Goal: Information Seeking & Learning: Learn about a topic

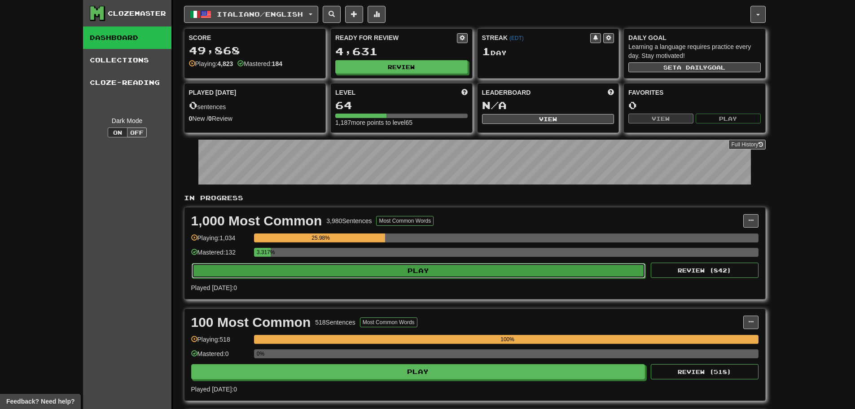
click at [367, 269] on button "Play" at bounding box center [419, 270] width 454 height 15
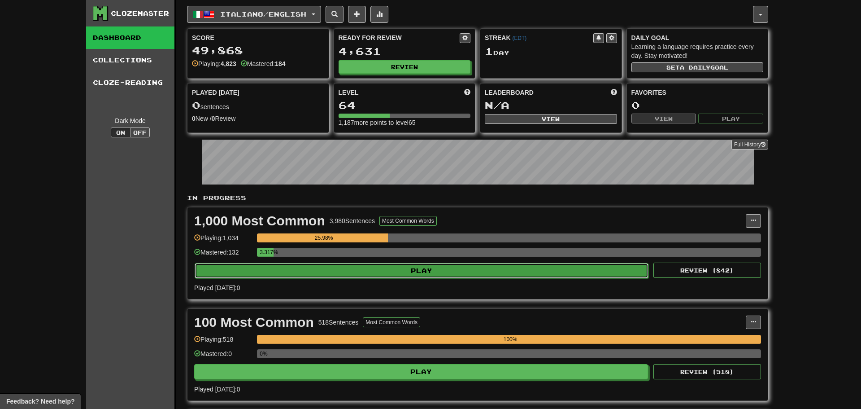
select select "**"
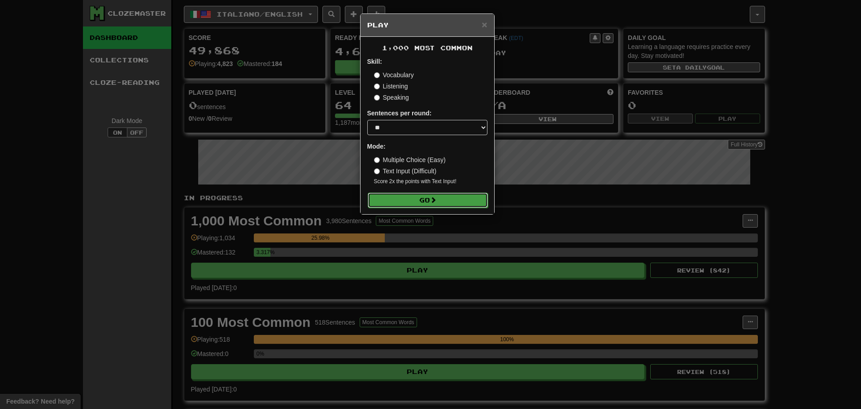
click at [415, 195] on button "Go" at bounding box center [428, 199] width 120 height 15
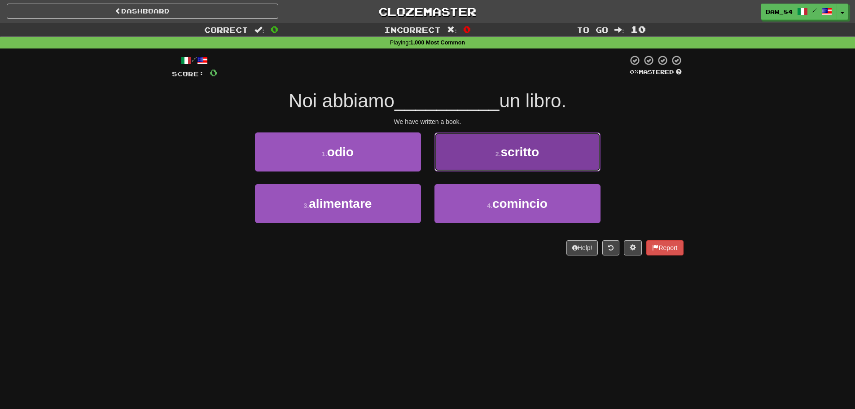
click at [469, 162] on button "2 . scritto" at bounding box center [517, 151] width 166 height 39
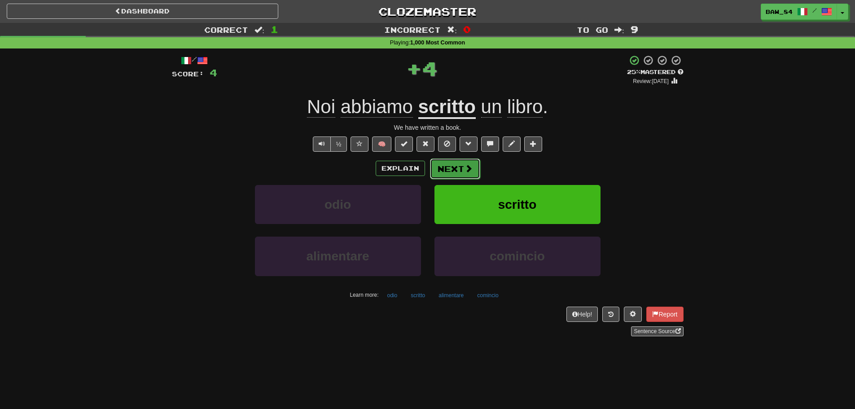
click at [459, 169] on button "Next" at bounding box center [455, 168] width 50 height 21
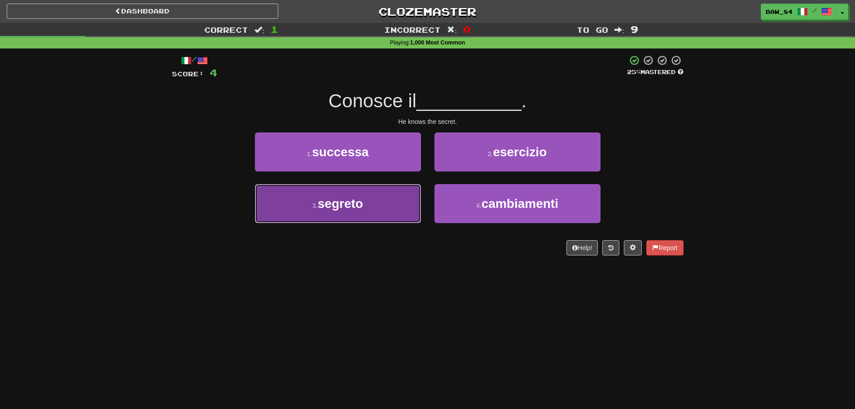
click at [395, 196] on button "3 . segreto" at bounding box center [338, 203] width 166 height 39
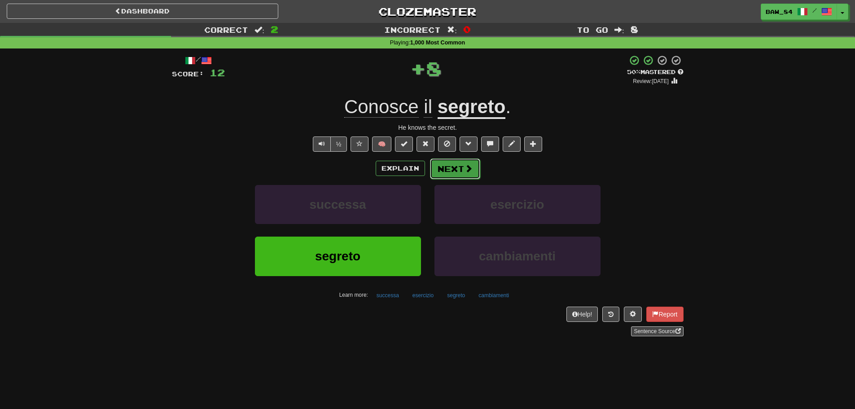
click at [451, 166] on button "Next" at bounding box center [455, 168] width 50 height 21
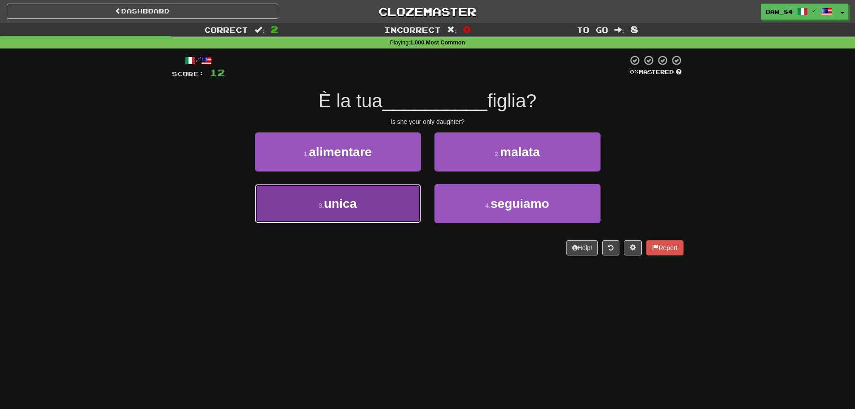
click at [392, 201] on button "3 . unica" at bounding box center [338, 203] width 166 height 39
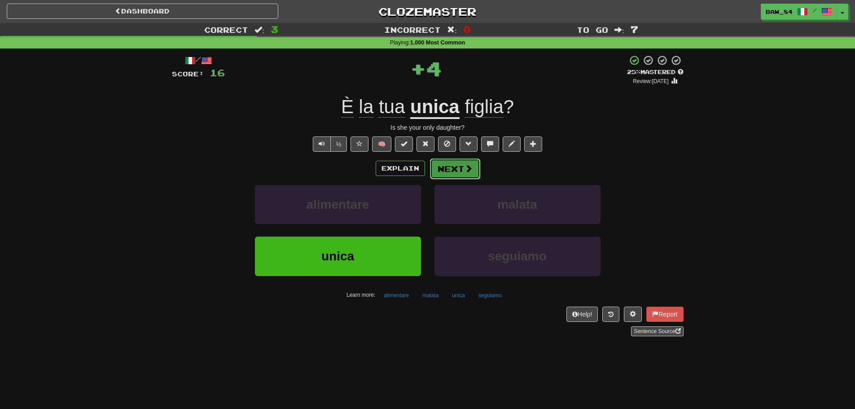
click at [450, 169] on button "Next" at bounding box center [455, 168] width 50 height 21
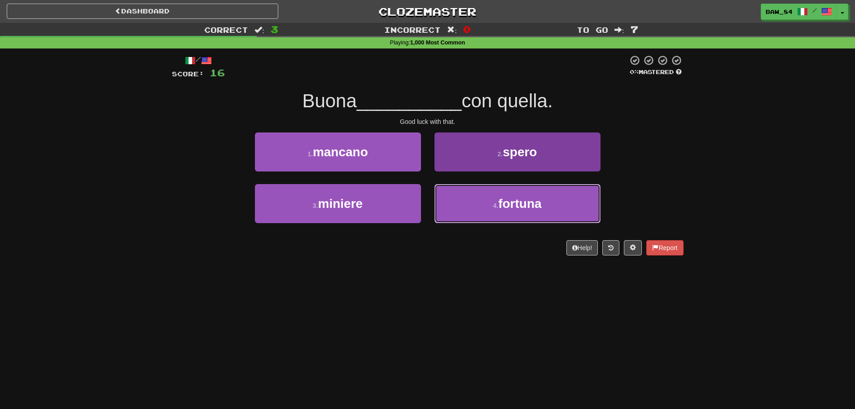
click at [462, 195] on button "4 . fortuna" at bounding box center [517, 203] width 166 height 39
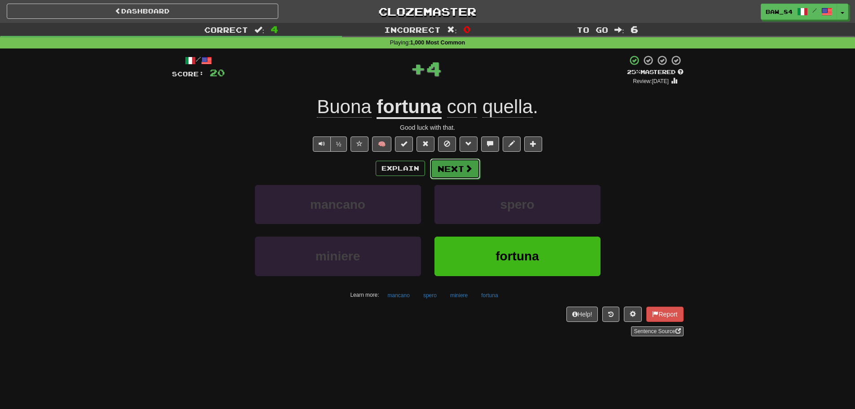
click at [455, 174] on button "Next" at bounding box center [455, 168] width 50 height 21
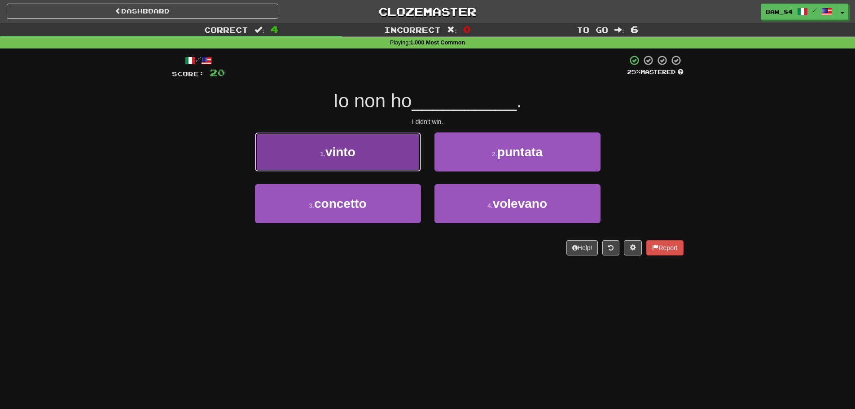
click at [390, 163] on button "1 . vinto" at bounding box center [338, 151] width 166 height 39
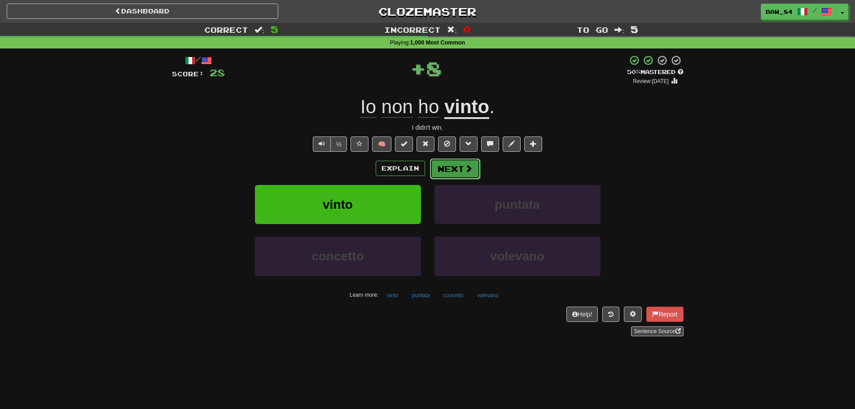
click at [446, 165] on button "Next" at bounding box center [455, 168] width 50 height 21
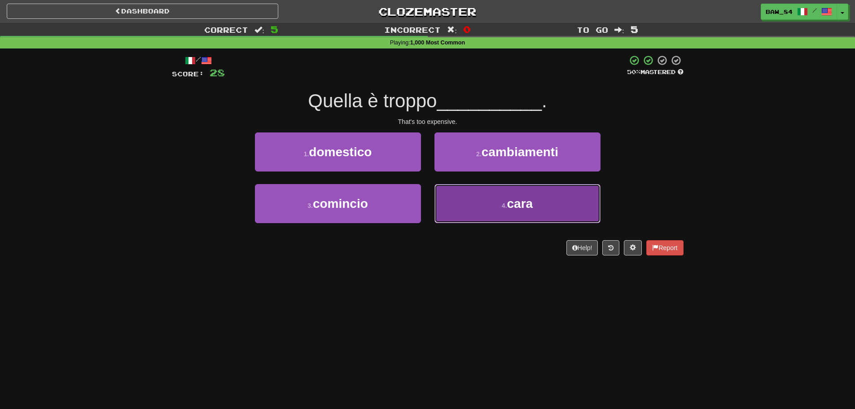
click at [474, 200] on button "4 . cara" at bounding box center [517, 203] width 166 height 39
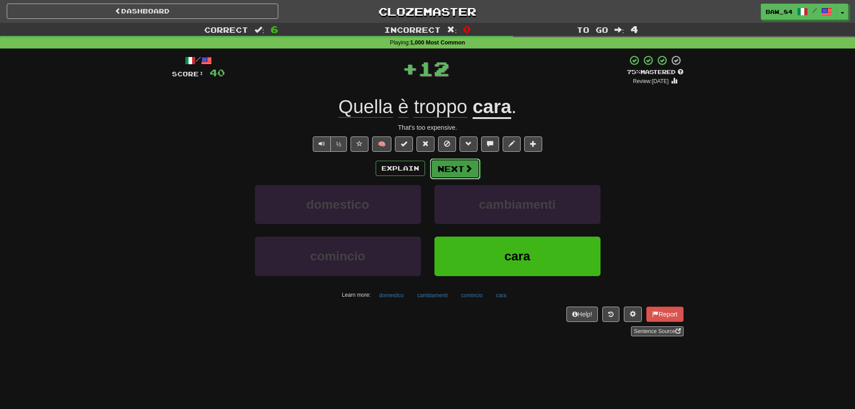
click at [461, 167] on button "Next" at bounding box center [455, 168] width 50 height 21
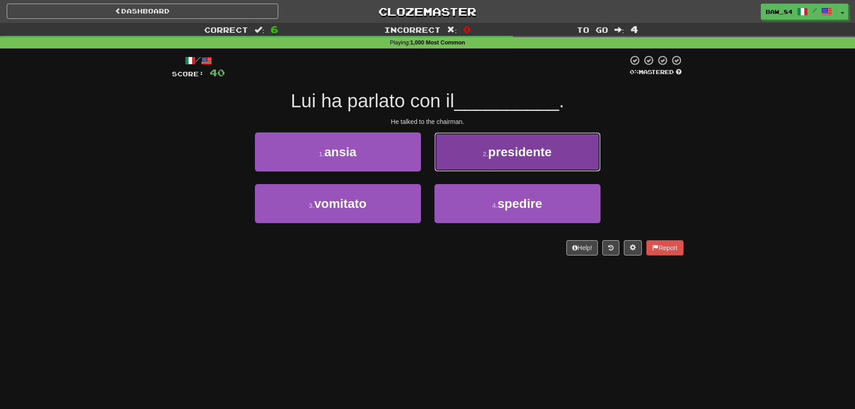
click at [480, 145] on button "2 . presidente" at bounding box center [517, 151] width 166 height 39
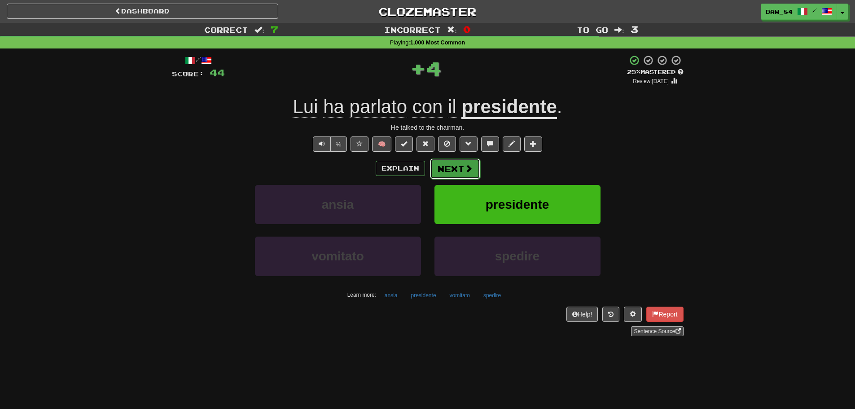
click at [462, 170] on button "Next" at bounding box center [455, 168] width 50 height 21
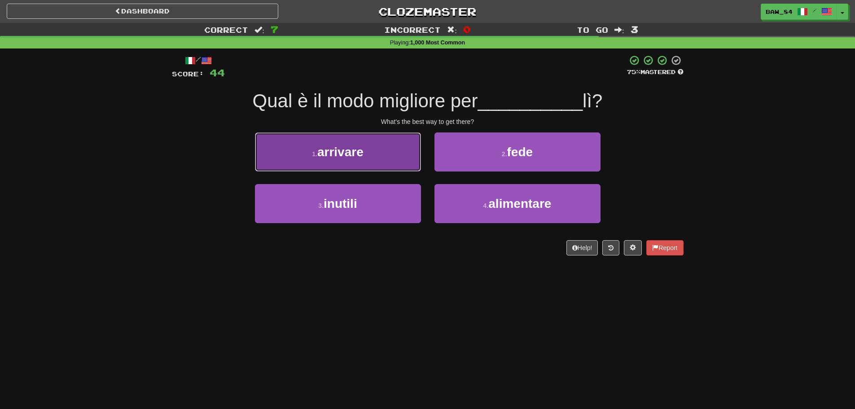
click at [398, 170] on button "1 . arrivare" at bounding box center [338, 151] width 166 height 39
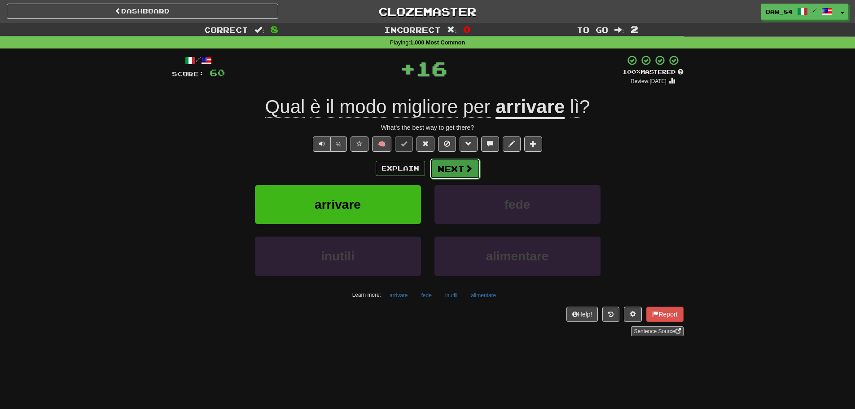
click at [456, 163] on button "Next" at bounding box center [455, 168] width 50 height 21
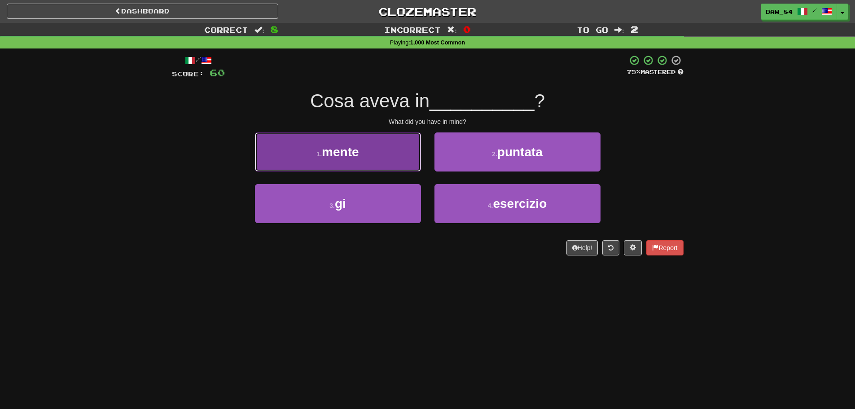
click at [392, 164] on button "1 . mente" at bounding box center [338, 151] width 166 height 39
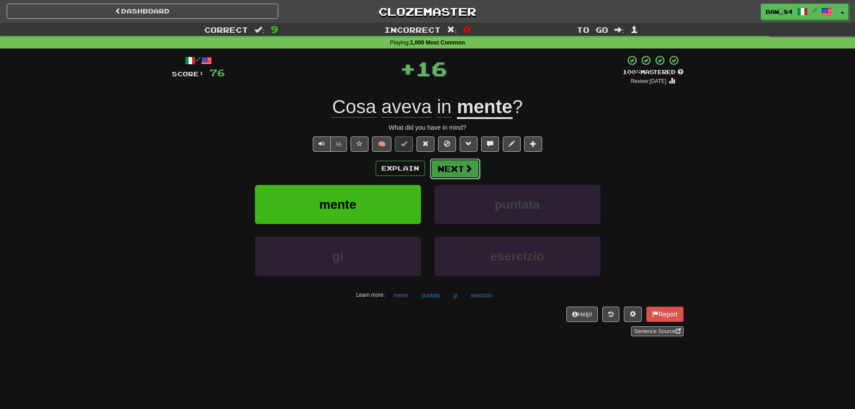
click at [447, 168] on button "Next" at bounding box center [455, 168] width 50 height 21
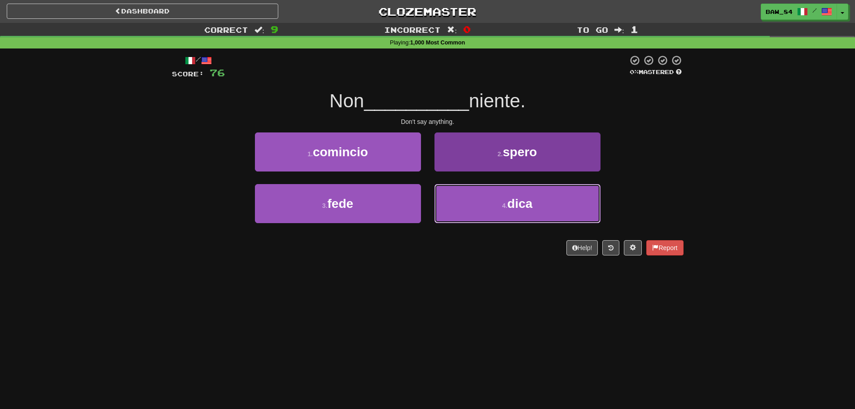
click at [467, 201] on button "4 . dica" at bounding box center [517, 203] width 166 height 39
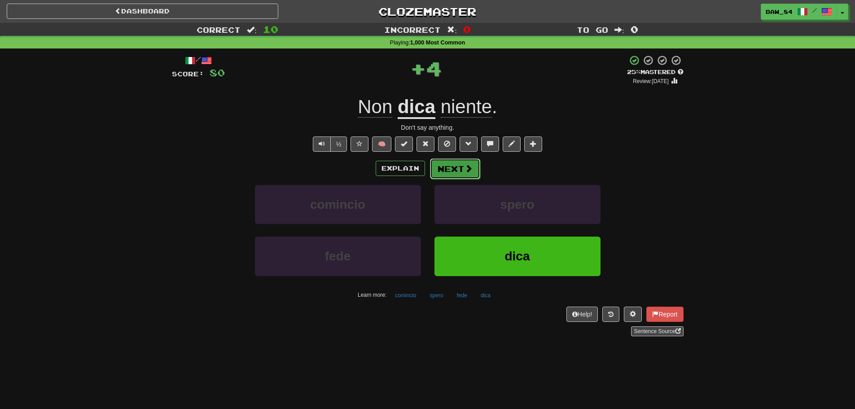
click at [452, 165] on button "Next" at bounding box center [455, 168] width 50 height 21
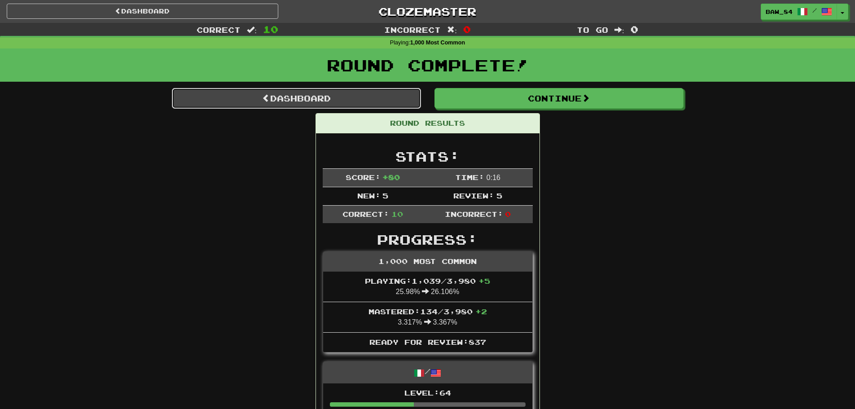
click at [308, 103] on link "Dashboard" at bounding box center [296, 98] width 249 height 21
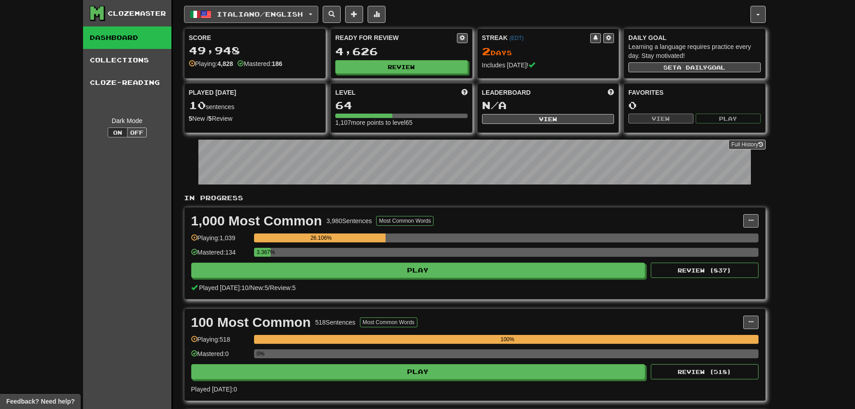
click at [260, 17] on span "Italiano / English" at bounding box center [260, 14] width 86 height 8
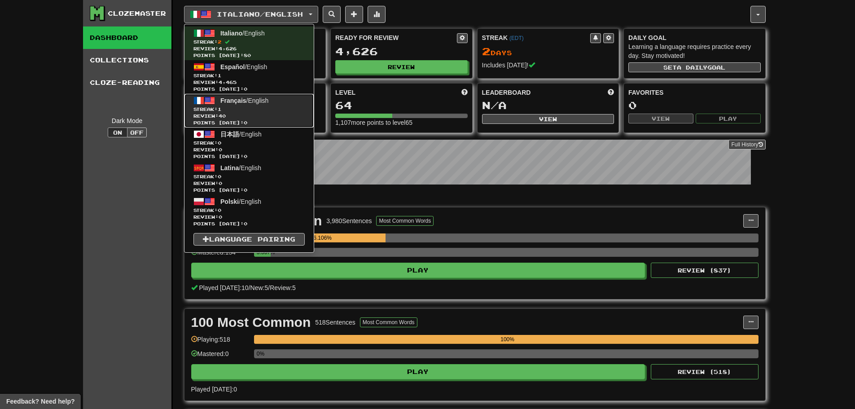
click at [271, 108] on span "Streak: 1" at bounding box center [248, 109] width 111 height 7
